Goal: Task Accomplishment & Management: Use online tool/utility

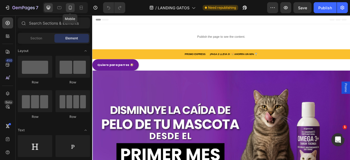
click at [72, 8] on icon at bounding box center [70, 7] width 5 height 5
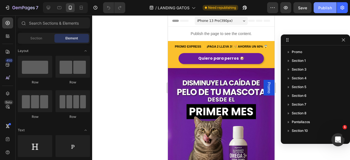
click at [322, 11] on button "Publish" at bounding box center [325, 7] width 23 height 11
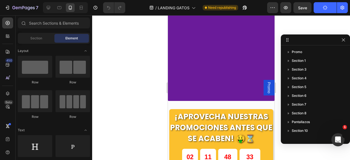
scroll to position [1012, 0]
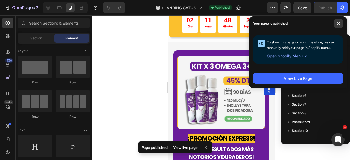
click at [335, 24] on span at bounding box center [338, 23] width 9 height 9
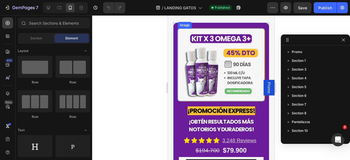
scroll to position [1067, 0]
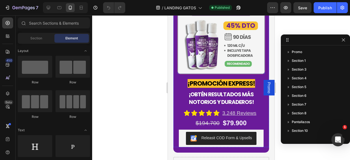
click at [211, 64] on img at bounding box center [221, 37] width 87 height 73
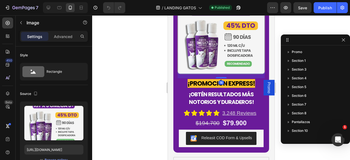
scroll to position [103, 0]
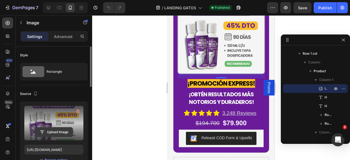
click at [57, 127] on input "file" at bounding box center [54, 131] width 38 height 9
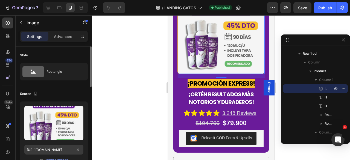
scroll to position [27, 0]
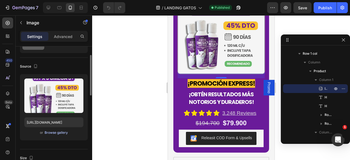
click at [67, 134] on div "Browse gallery" at bounding box center [56, 132] width 23 height 5
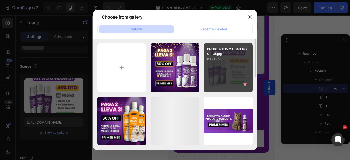
click at [243, 69] on div "PRODUCTOS Y DOSIFICAC...3).jpg 88.71 kb" at bounding box center [228, 67] width 49 height 49
type input "[URL][DOMAIN_NAME]"
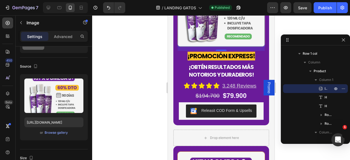
scroll to position [1040, 0]
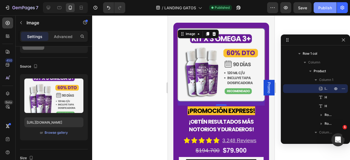
click at [318, 9] on div "Publish" at bounding box center [325, 8] width 14 height 6
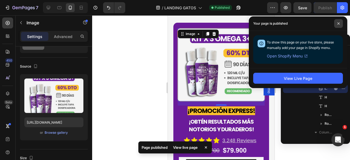
click at [337, 25] on span at bounding box center [338, 23] width 9 height 9
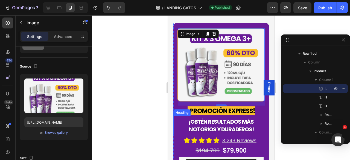
click at [192, 119] on strong "¡obtén resultados más notorios y duraderos!" at bounding box center [220, 126] width 65 height 16
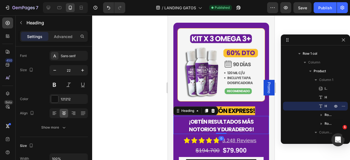
scroll to position [0, 0]
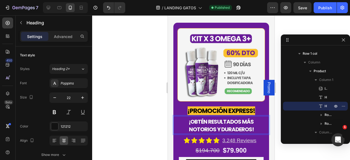
click at [189, 118] on strong "¡obtén resultados más notorios y duraderos!" at bounding box center [220, 126] width 65 height 16
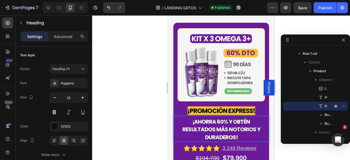
click at [234, 134] on strong "¡ahorra 60% y obtén resultados más notorios y duraderos!" at bounding box center [221, 129] width 78 height 23
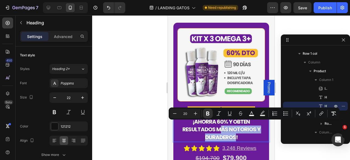
drag, startPoint x: 234, startPoint y: 134, endPoint x: 220, endPoint y: 127, distance: 16.3
click at [220, 127] on strong "¡ahorra 60% y obtén resultados más notorios y duraderos!" at bounding box center [221, 129] width 78 height 23
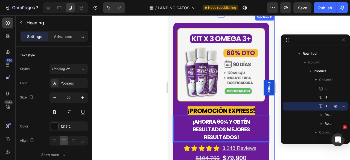
click at [152, 126] on div at bounding box center [221, 87] width 258 height 145
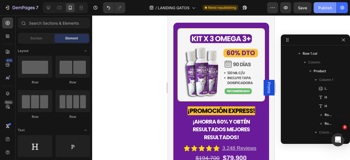
click at [326, 10] on div "Publish" at bounding box center [325, 8] width 14 height 6
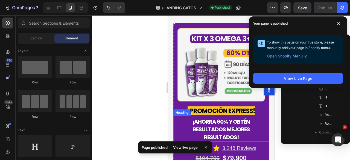
click at [213, 127] on strong "¡ahorra 60% y obtén resultados mejores resultados!" at bounding box center [220, 129] width 57 height 23
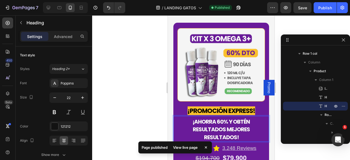
click at [213, 127] on strong "¡ahorra 60% y obtén resultados mejores resultados!" at bounding box center [220, 129] width 57 height 23
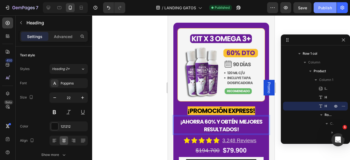
click at [329, 12] on button "Publish" at bounding box center [325, 7] width 23 height 11
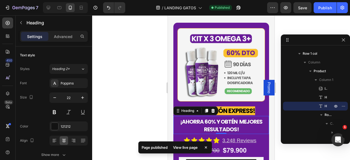
click at [150, 100] on div at bounding box center [221, 87] width 258 height 145
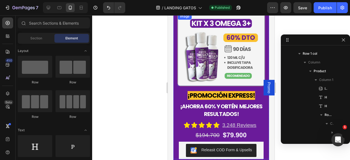
scroll to position [1067, 0]
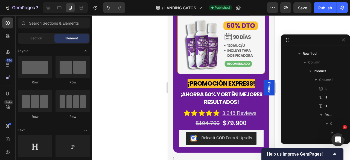
click at [150, 86] on div at bounding box center [221, 87] width 258 height 145
click at [149, 111] on div at bounding box center [221, 87] width 258 height 145
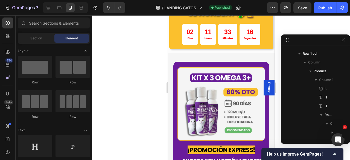
scroll to position [1040, 0]
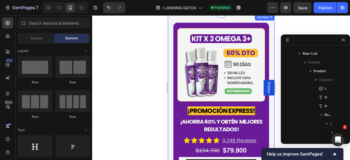
click at [134, 60] on div at bounding box center [221, 87] width 258 height 145
